Goal: Obtain resource: Download file/media

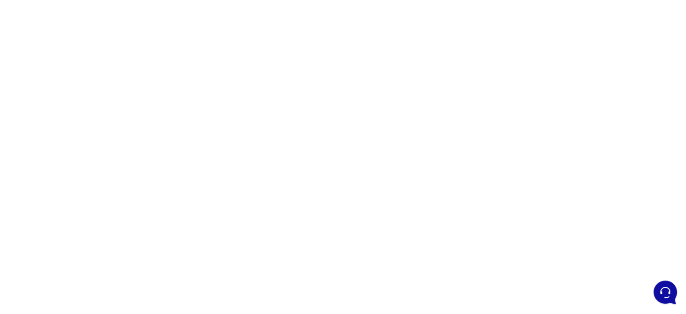
scroll to position [103, 0]
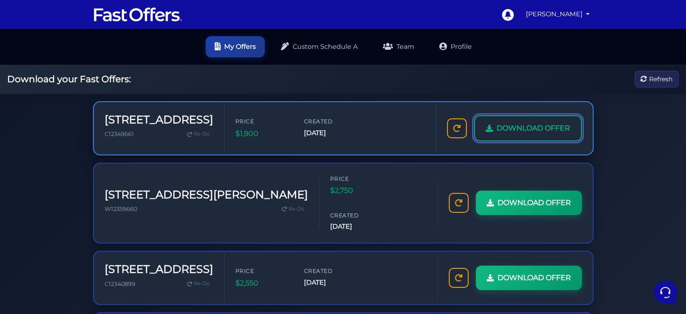
click at [497, 134] on span "DOWNLOAD OFFER" at bounding box center [534, 128] width 74 height 12
